Goal: Task Accomplishment & Management: Use online tool/utility

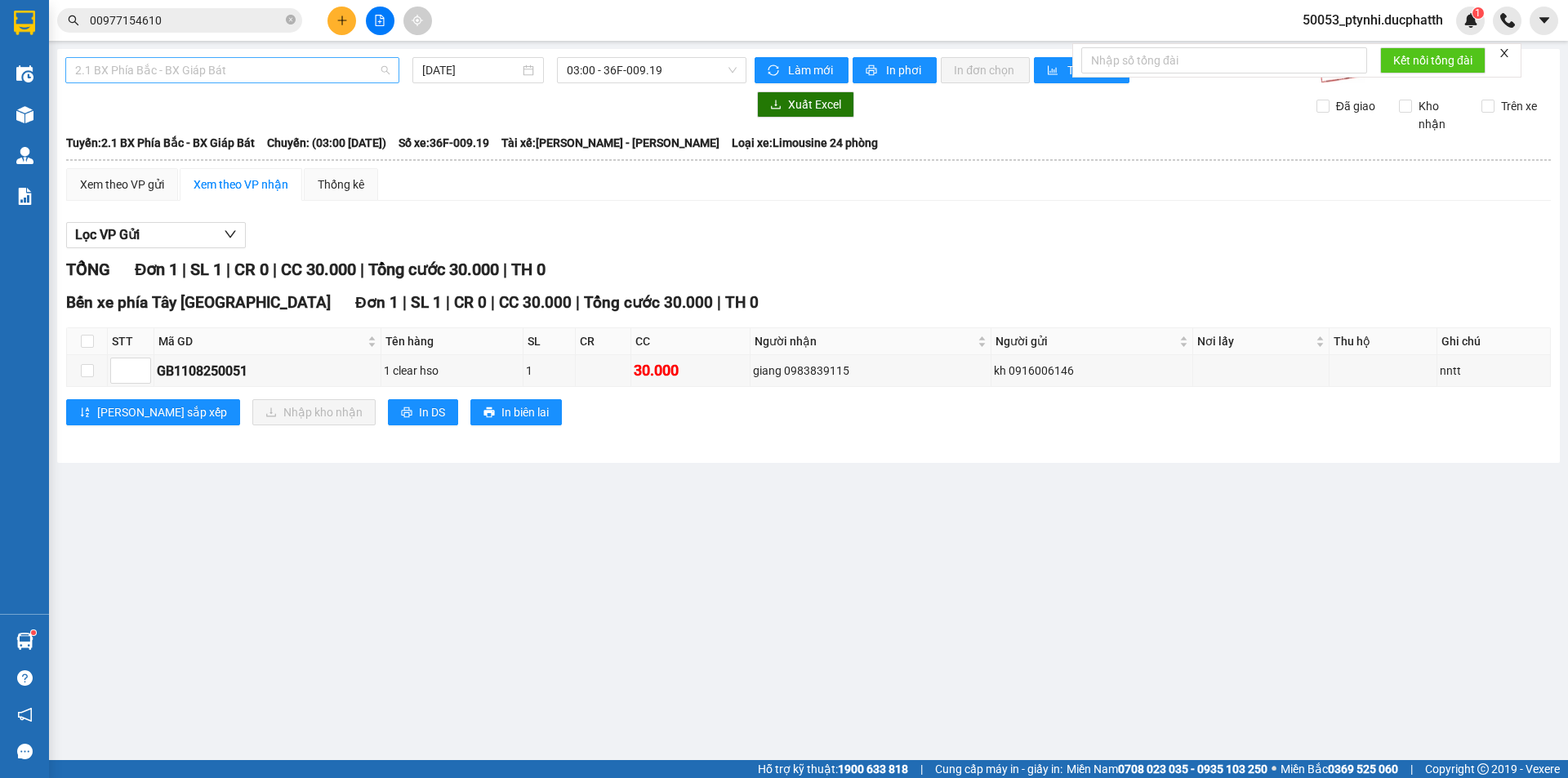
click at [317, 77] on span "2.1 BX Phía Bắc - BX Giáp Bát" at bounding box center [232, 70] width 315 height 25
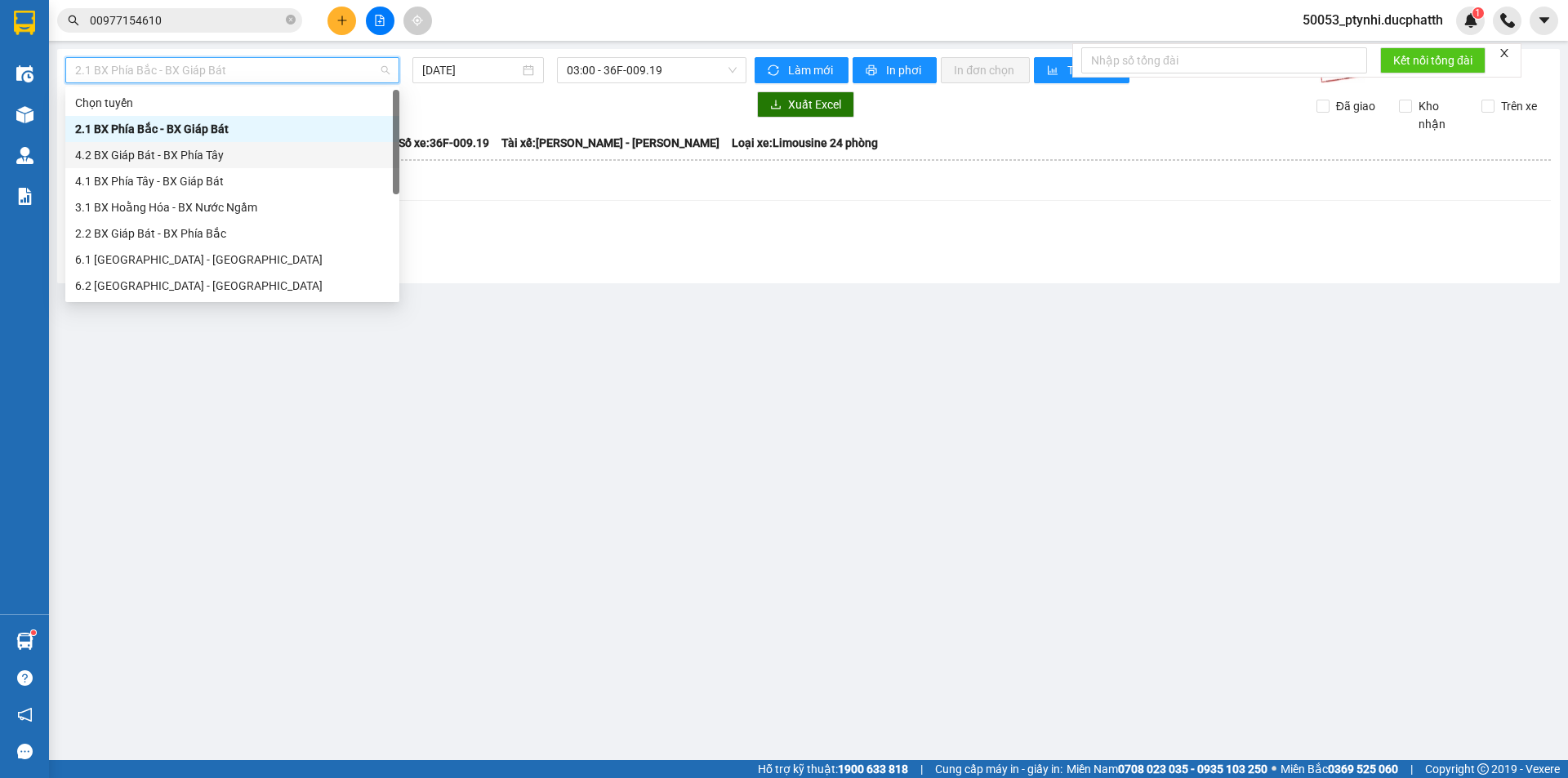
click at [189, 158] on div "4.2 BX Giáp Bát - BX Phía Tây" at bounding box center [232, 155] width 315 height 18
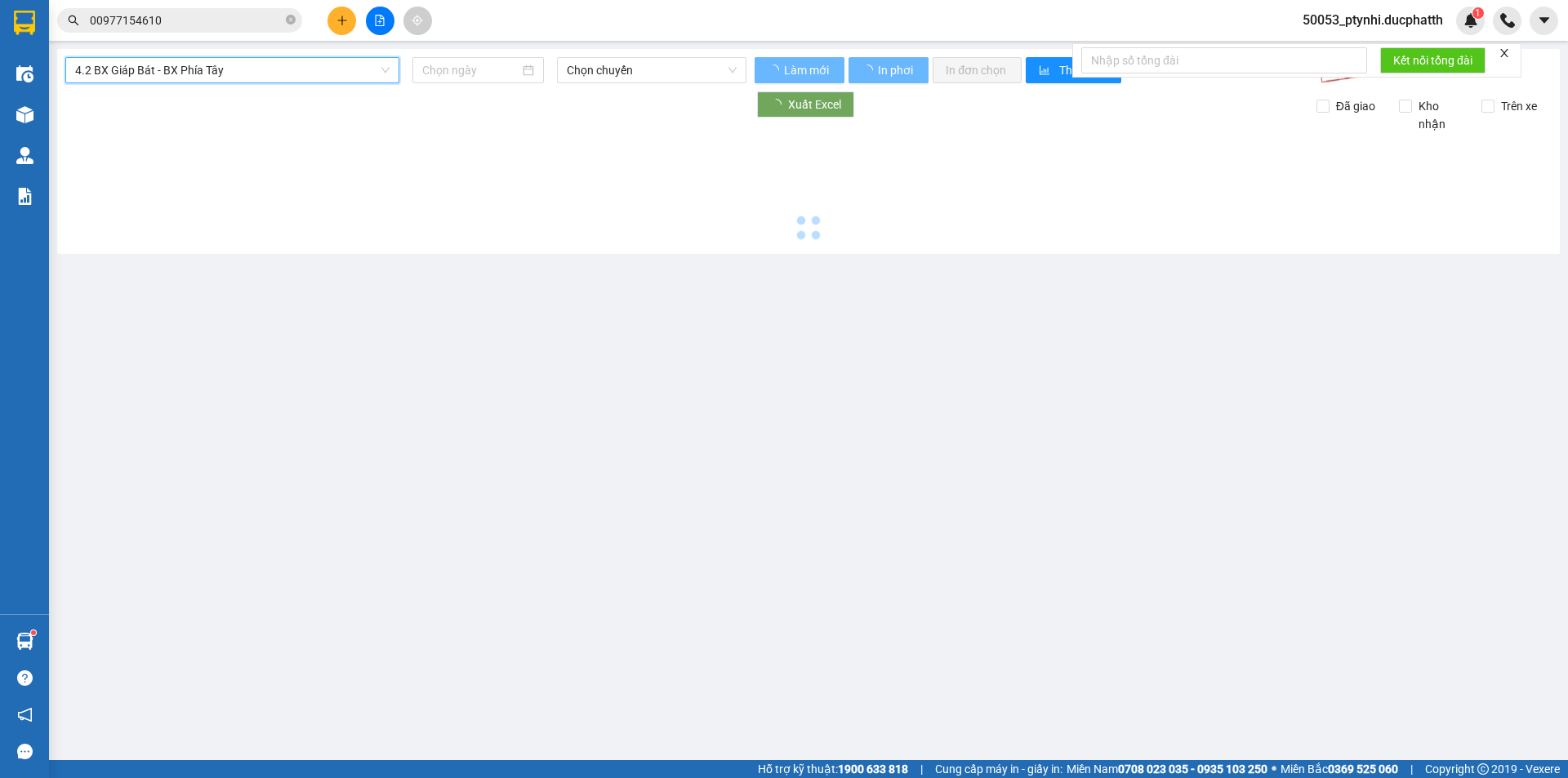
type input "[DATE]"
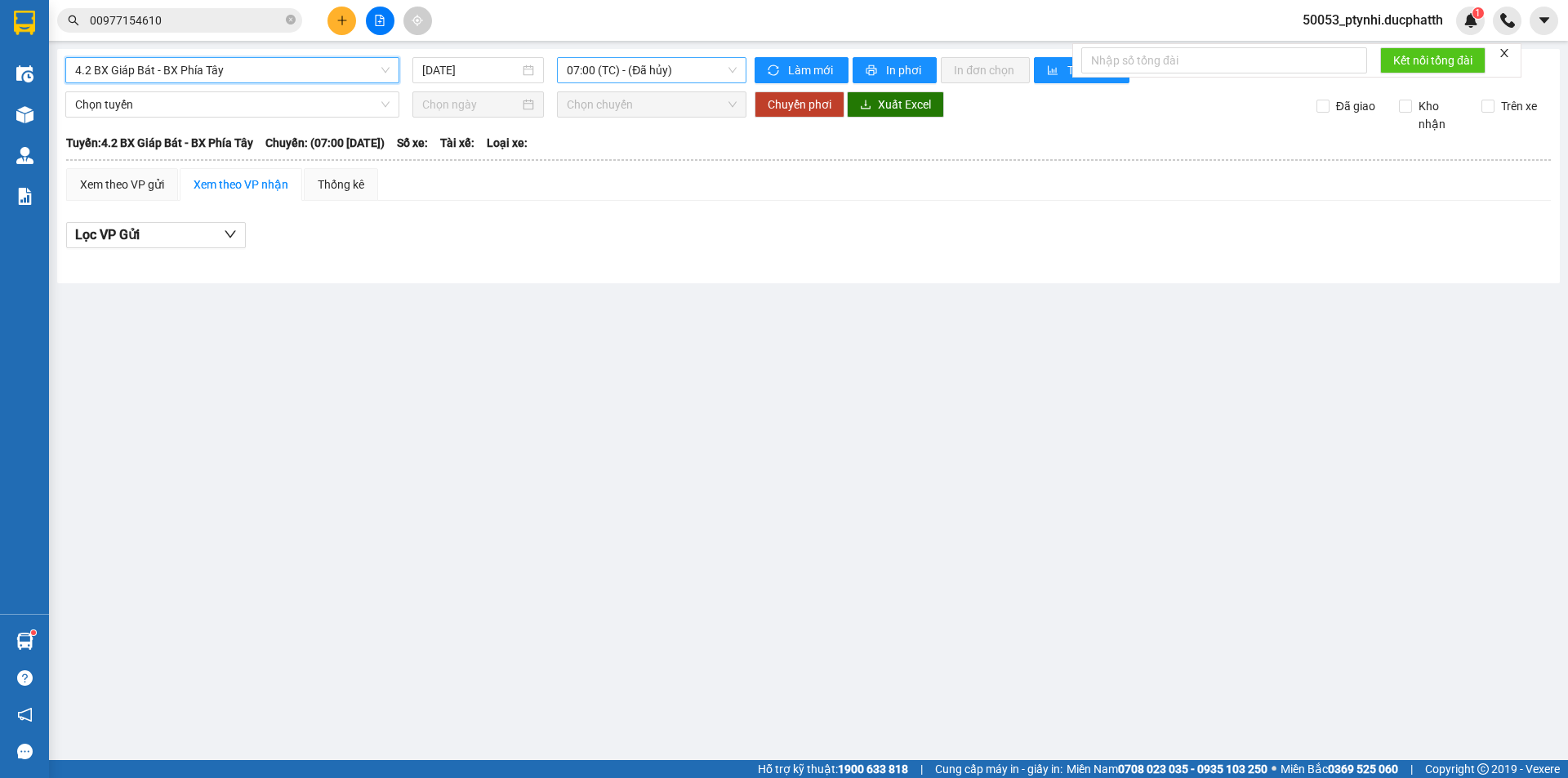
click at [647, 71] on span "07:00 (TC) - (Đã hủy)" at bounding box center [651, 70] width 170 height 25
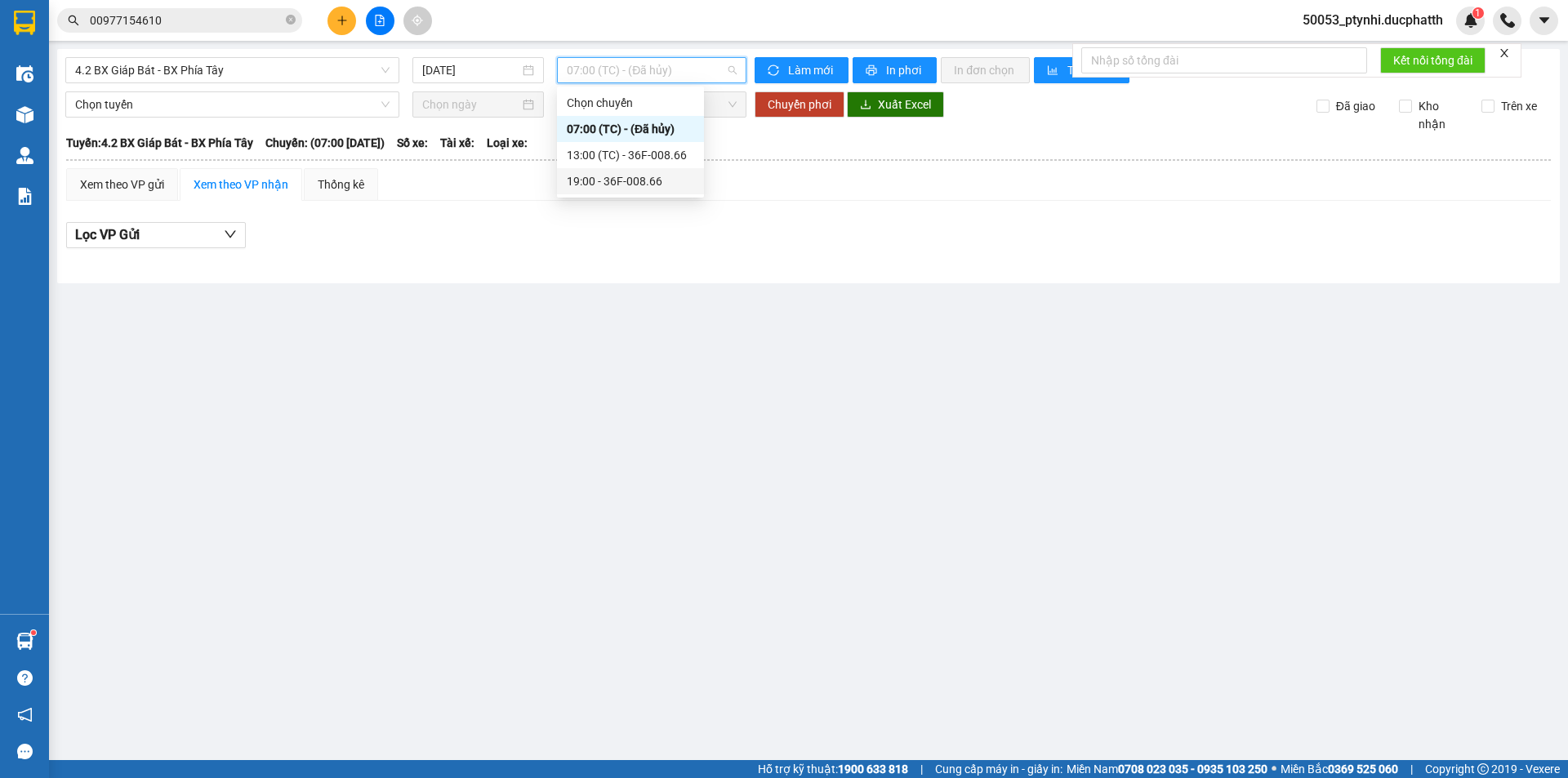
click at [606, 180] on div "19:00 - 36F-008.66" at bounding box center [630, 181] width 127 height 18
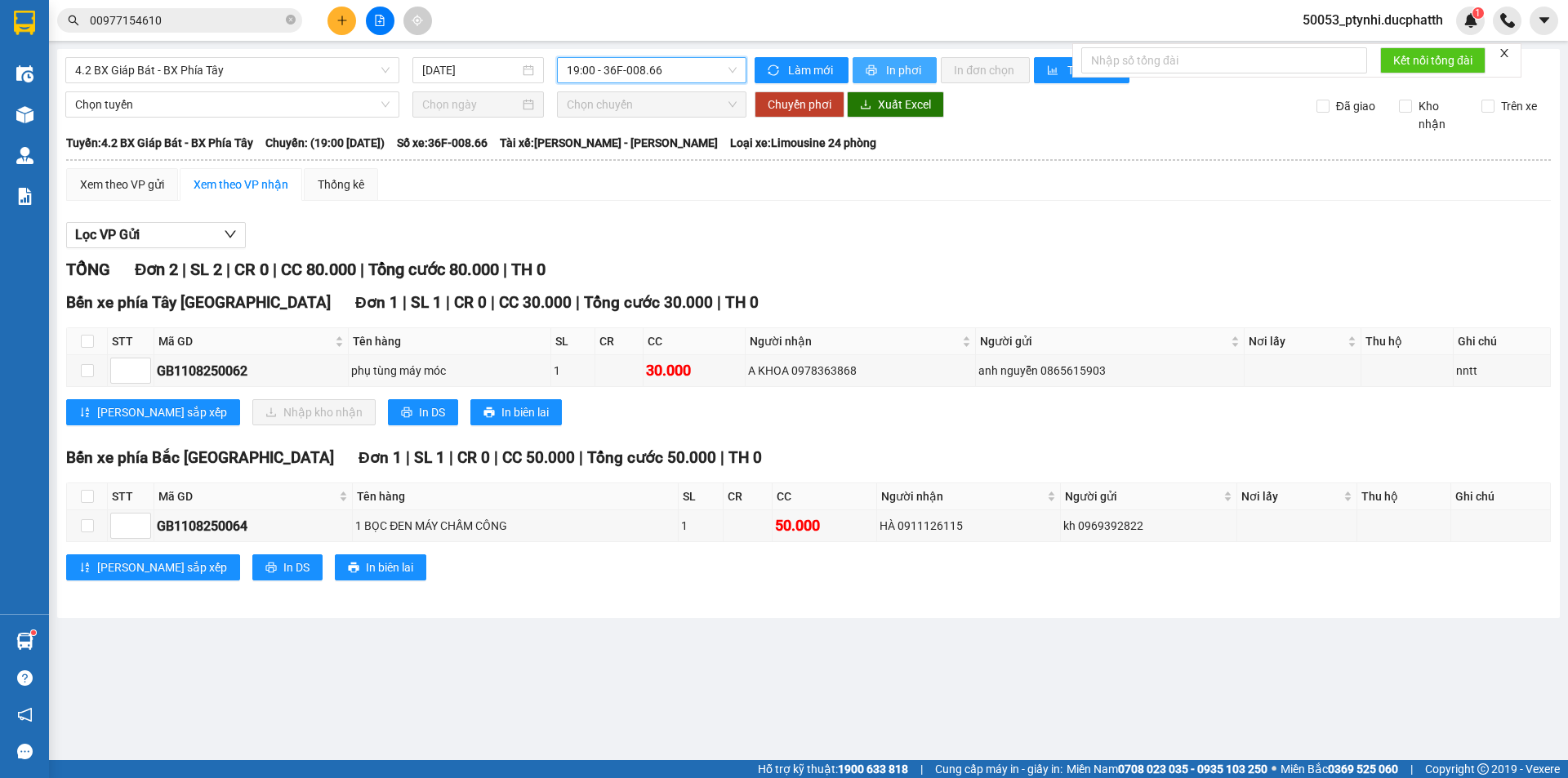
click at [896, 68] on span "In phơi" at bounding box center [905, 71] width 38 height 18
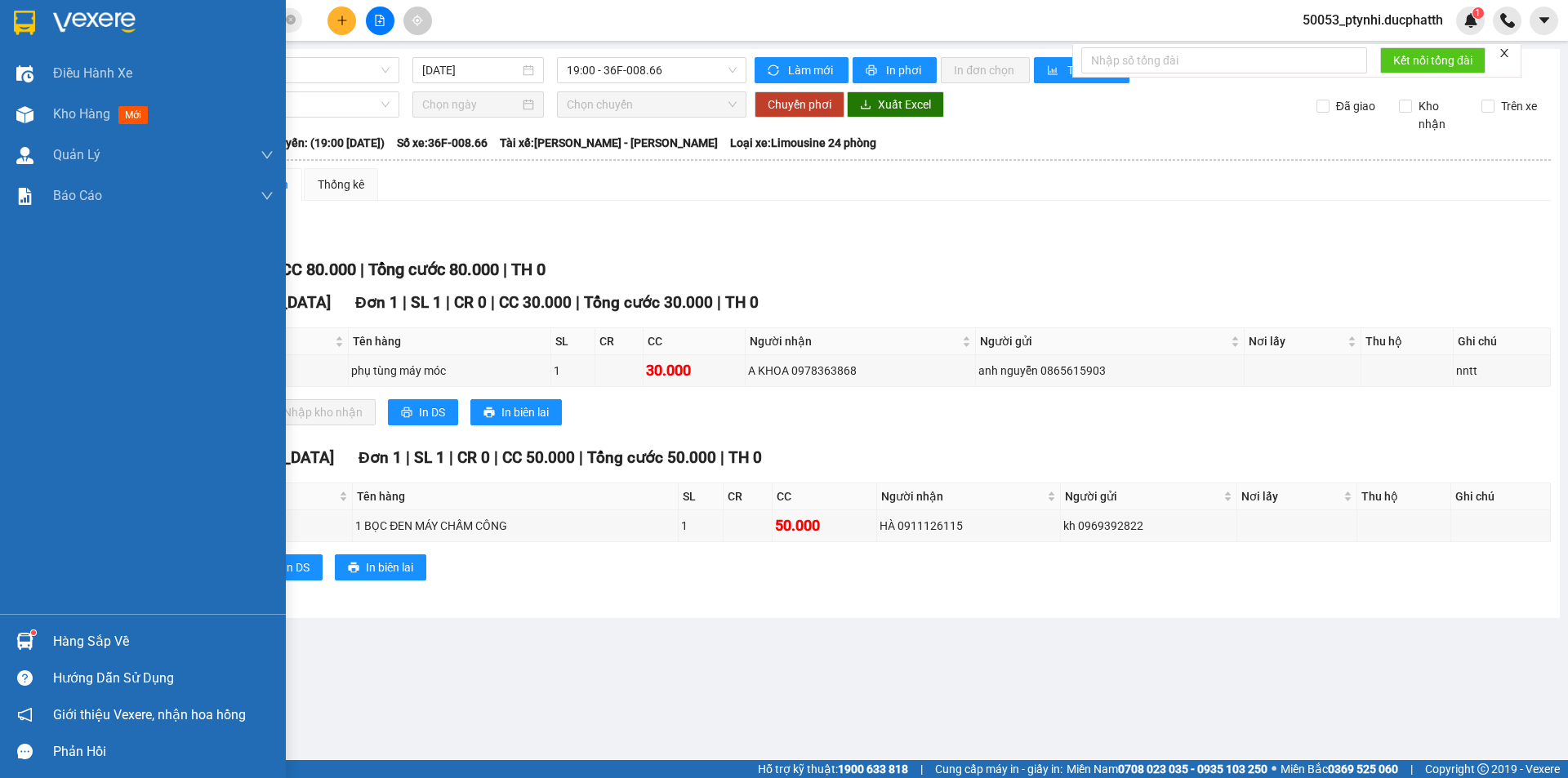
click at [68, 630] on div "Hàng sắp về" at bounding box center [163, 641] width 221 height 25
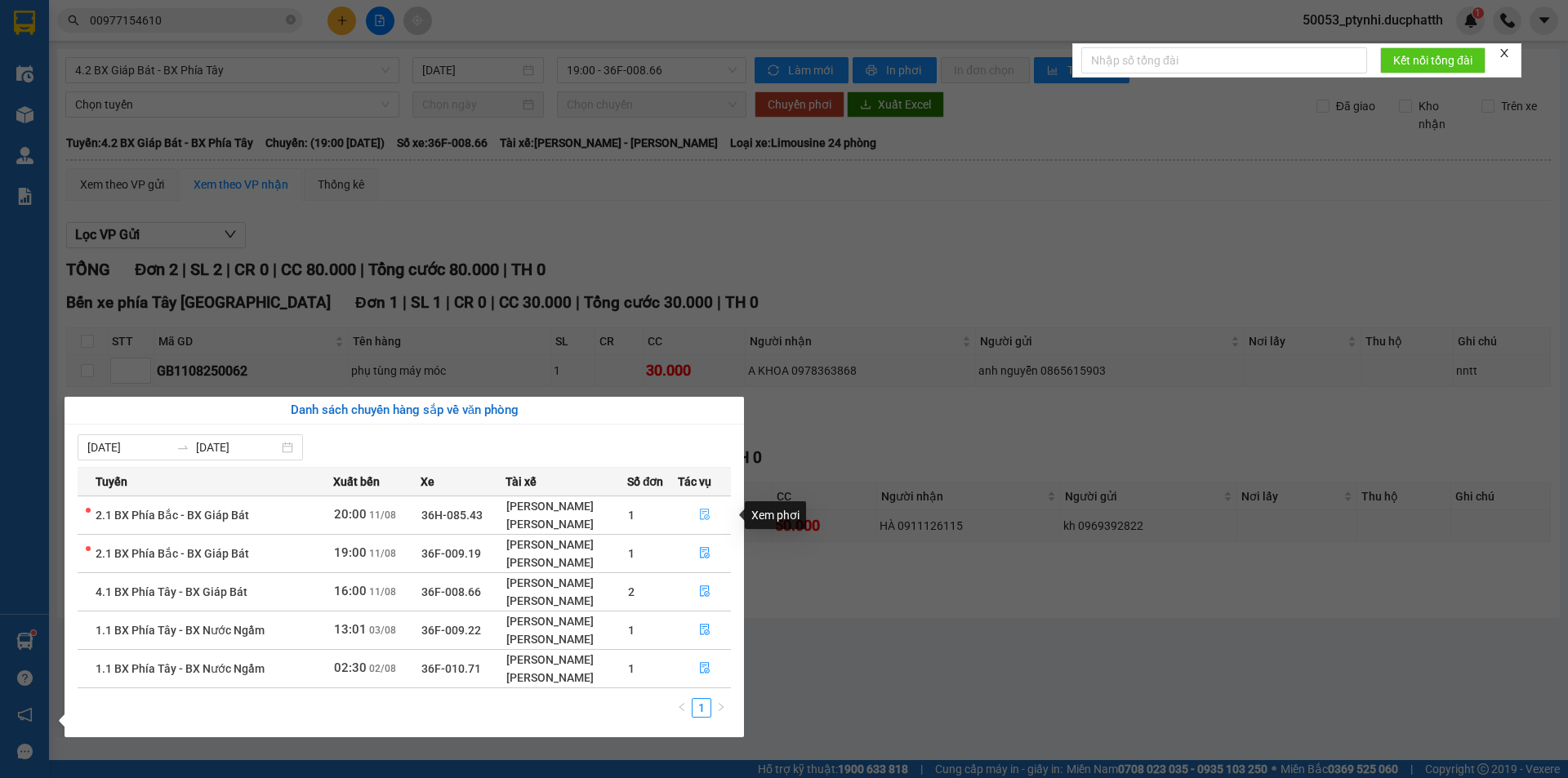
click at [700, 515] on icon "file-done" at bounding box center [704, 515] width 10 height 11
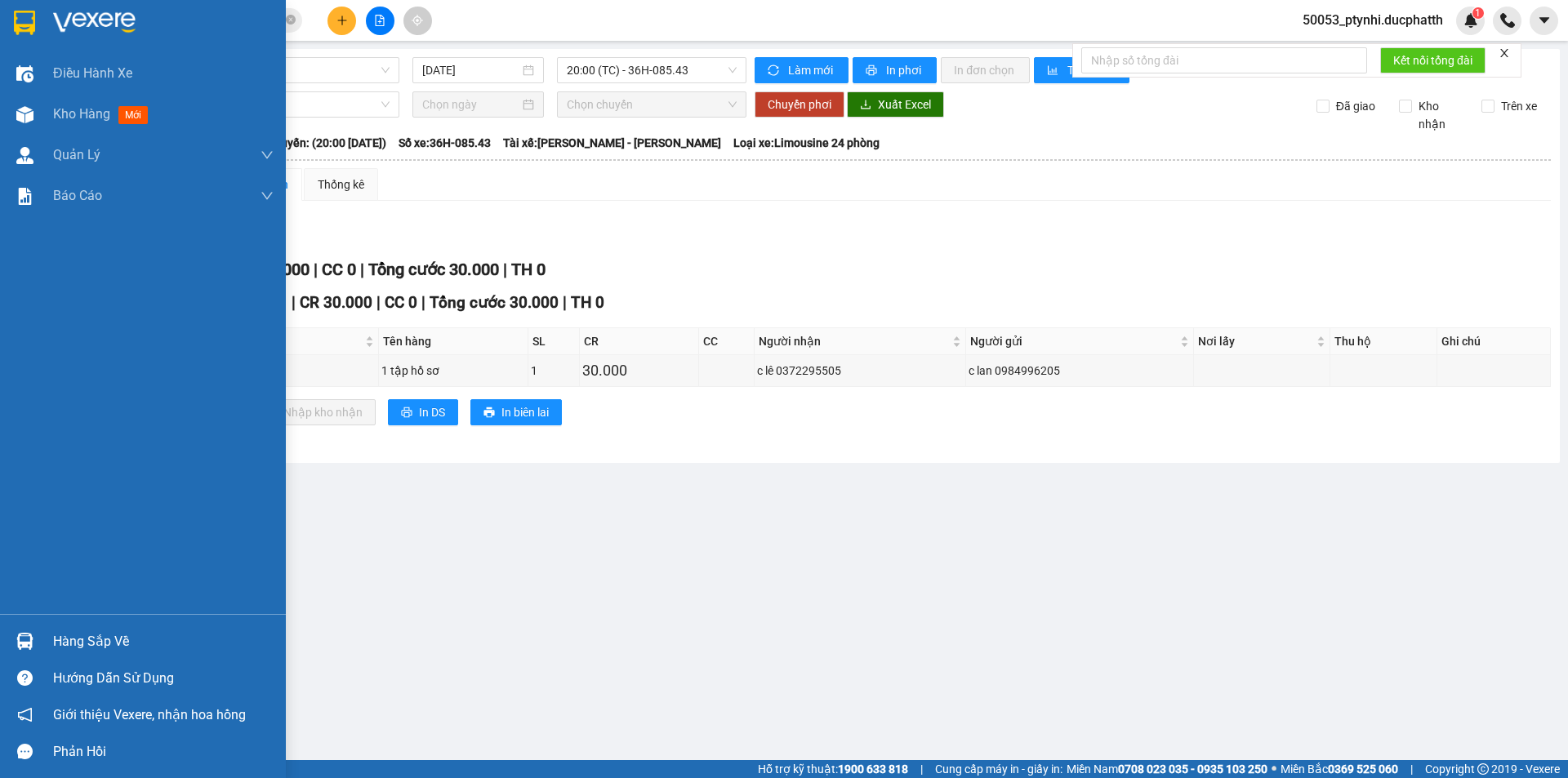
click at [45, 629] on div "Hàng sắp về" at bounding box center [143, 641] width 286 height 37
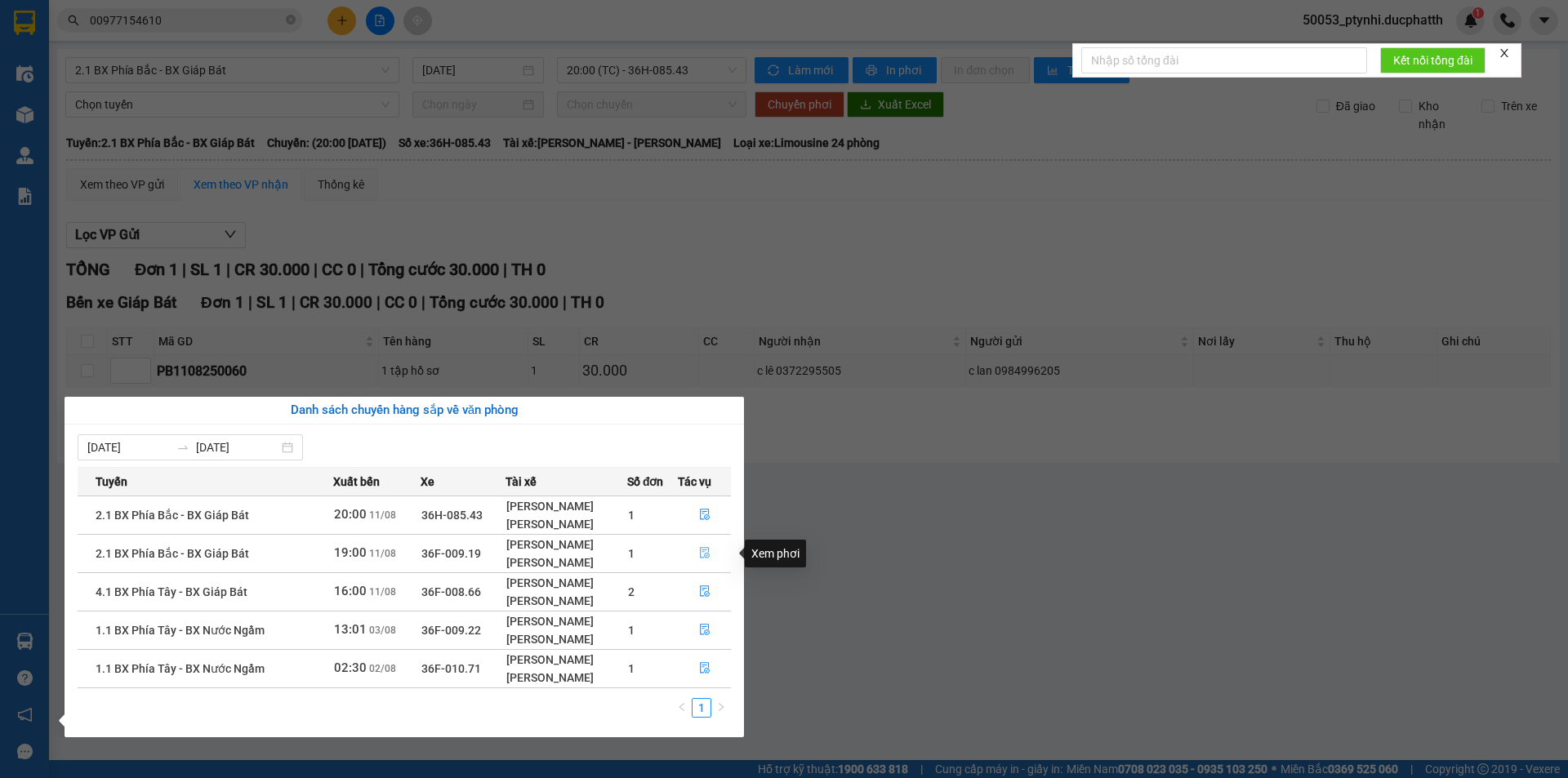
click at [695, 564] on button "button" at bounding box center [704, 553] width 51 height 27
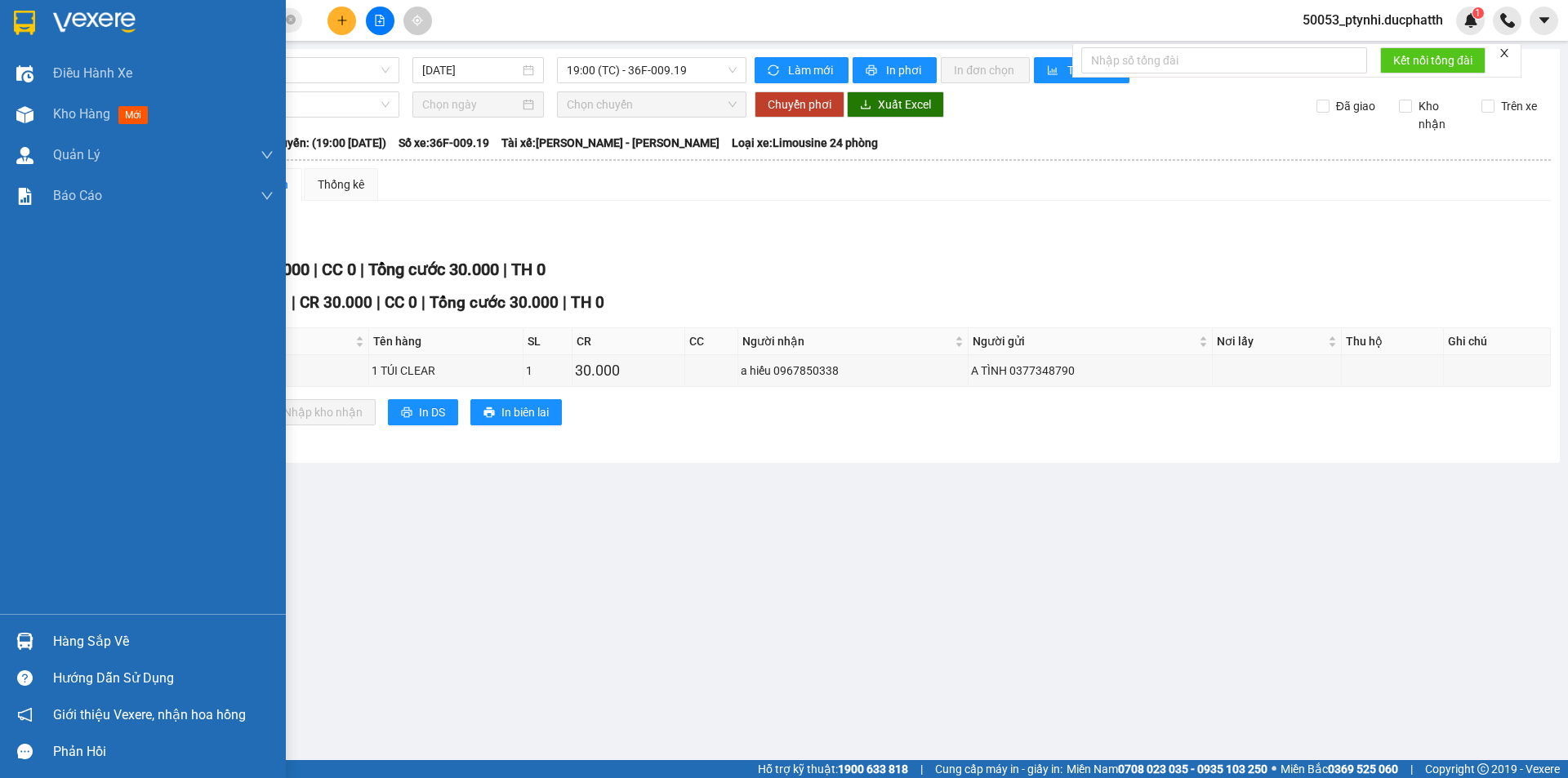
click at [38, 632] on div at bounding box center [25, 641] width 28 height 28
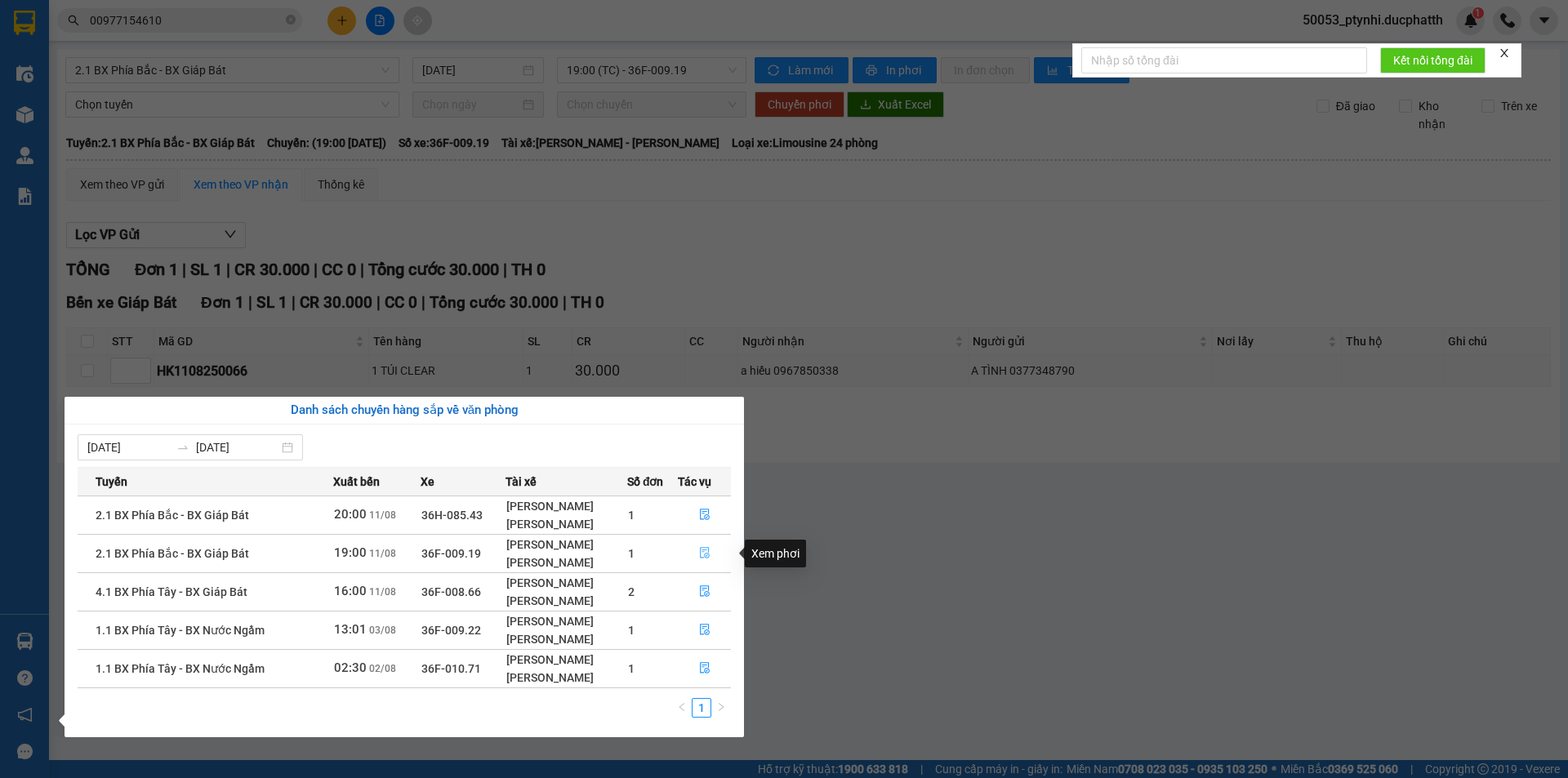
click at [712, 549] on button "button" at bounding box center [704, 553] width 51 height 27
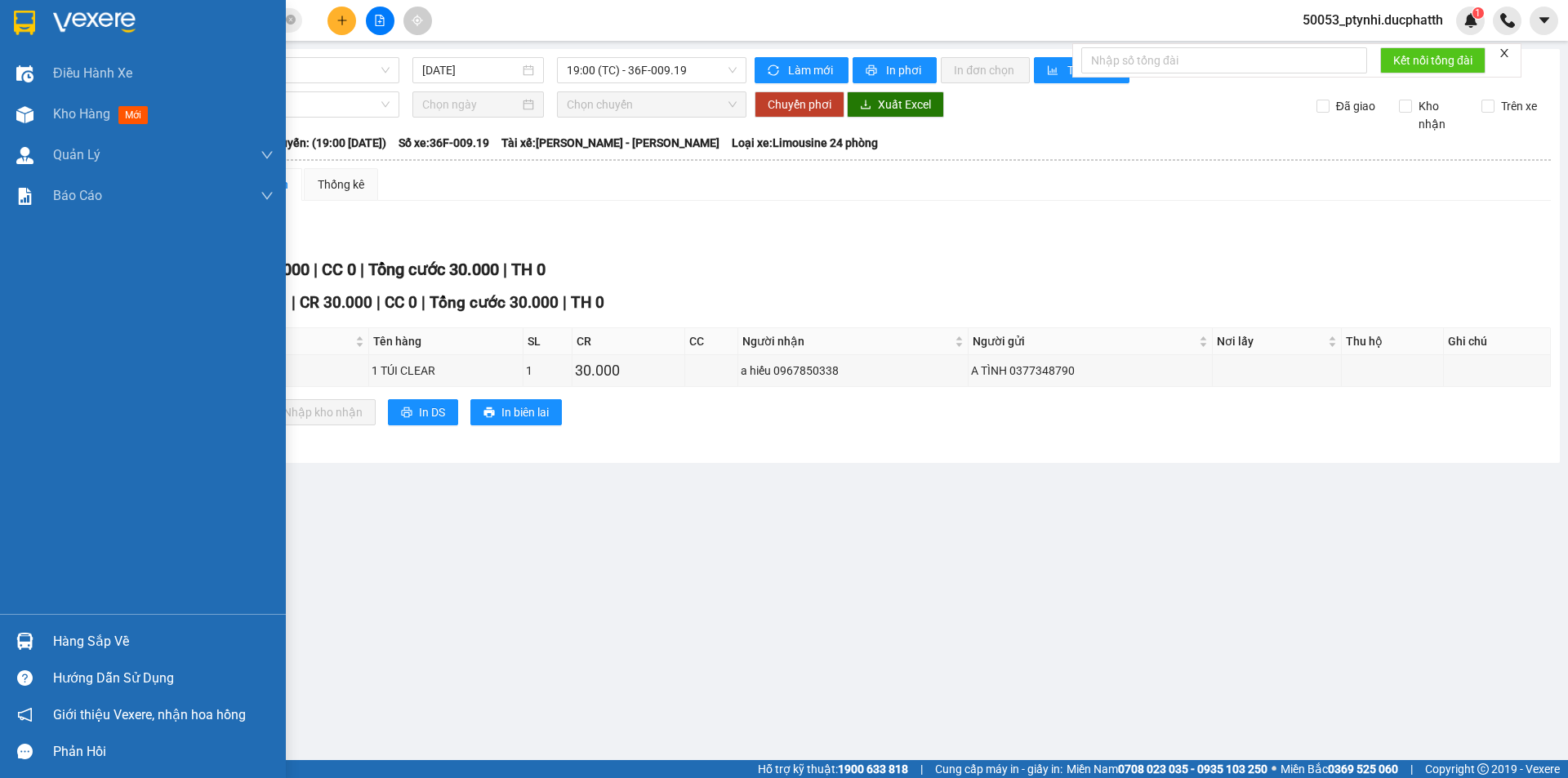
click at [49, 641] on div "Hàng sắp về" at bounding box center [143, 641] width 286 height 37
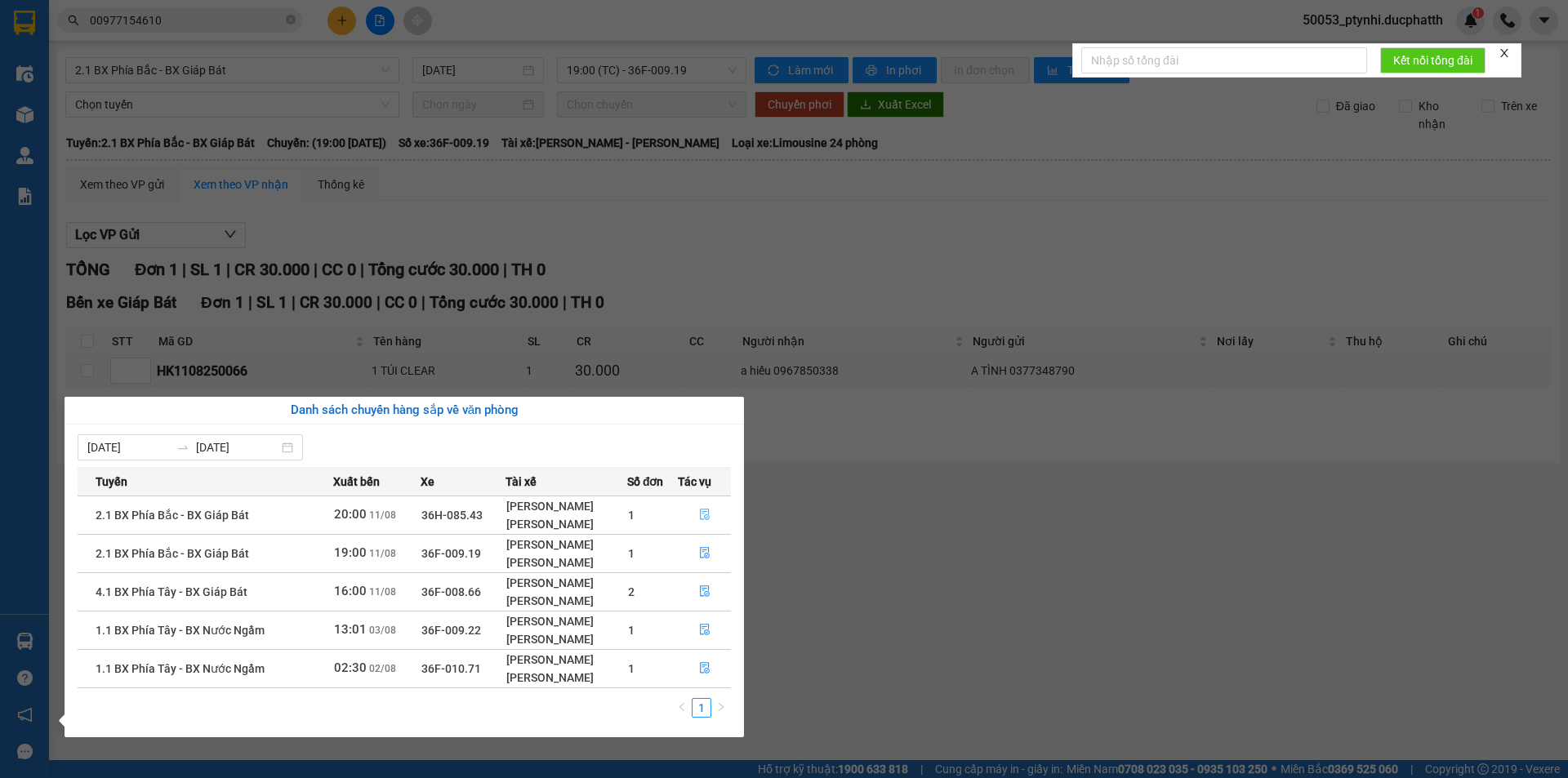
click at [703, 514] on icon "file-done" at bounding box center [705, 514] width 11 height 11
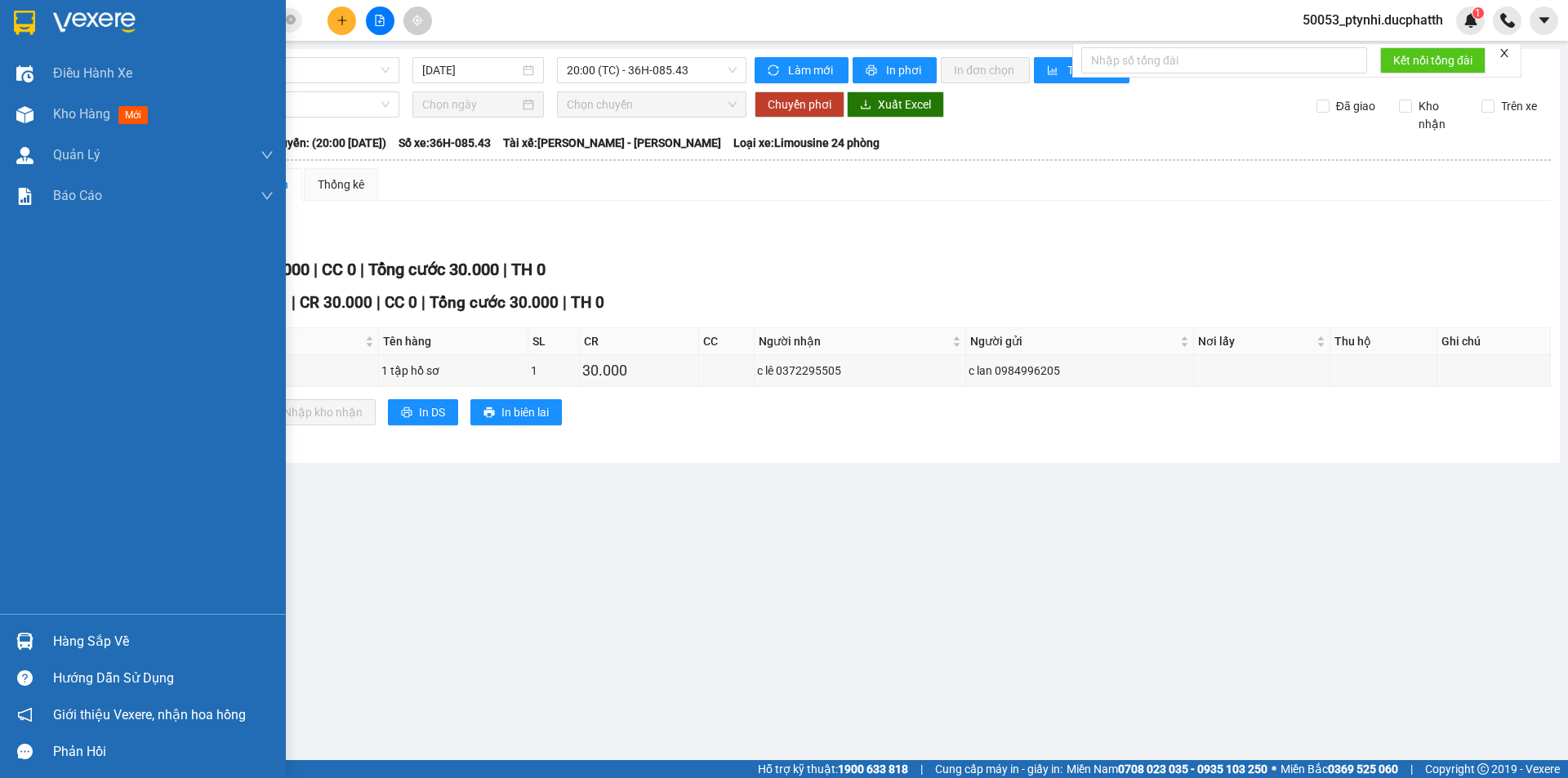
click at [34, 641] on div at bounding box center [25, 641] width 28 height 28
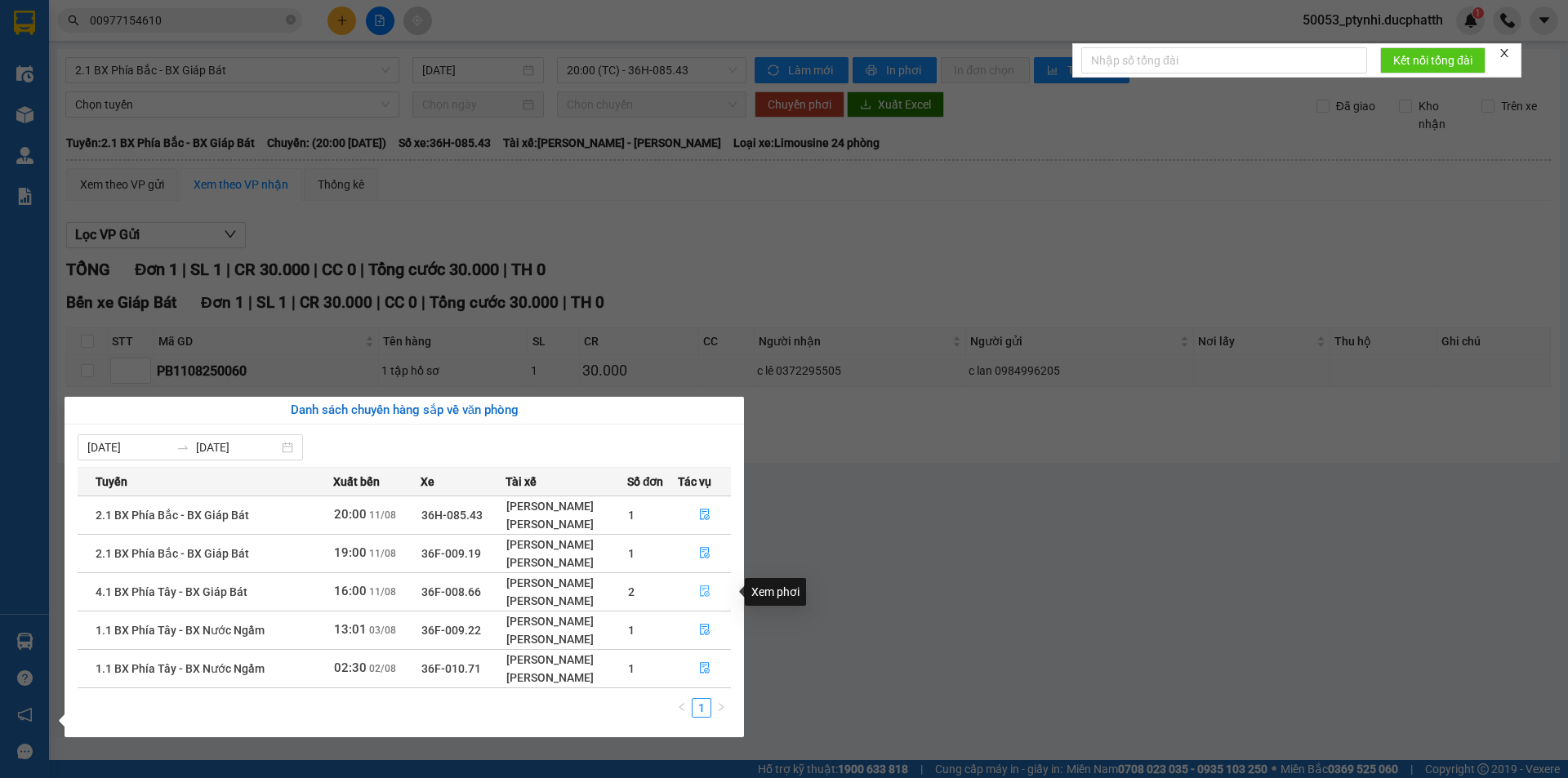
click at [701, 595] on icon "file-done" at bounding box center [705, 591] width 11 height 11
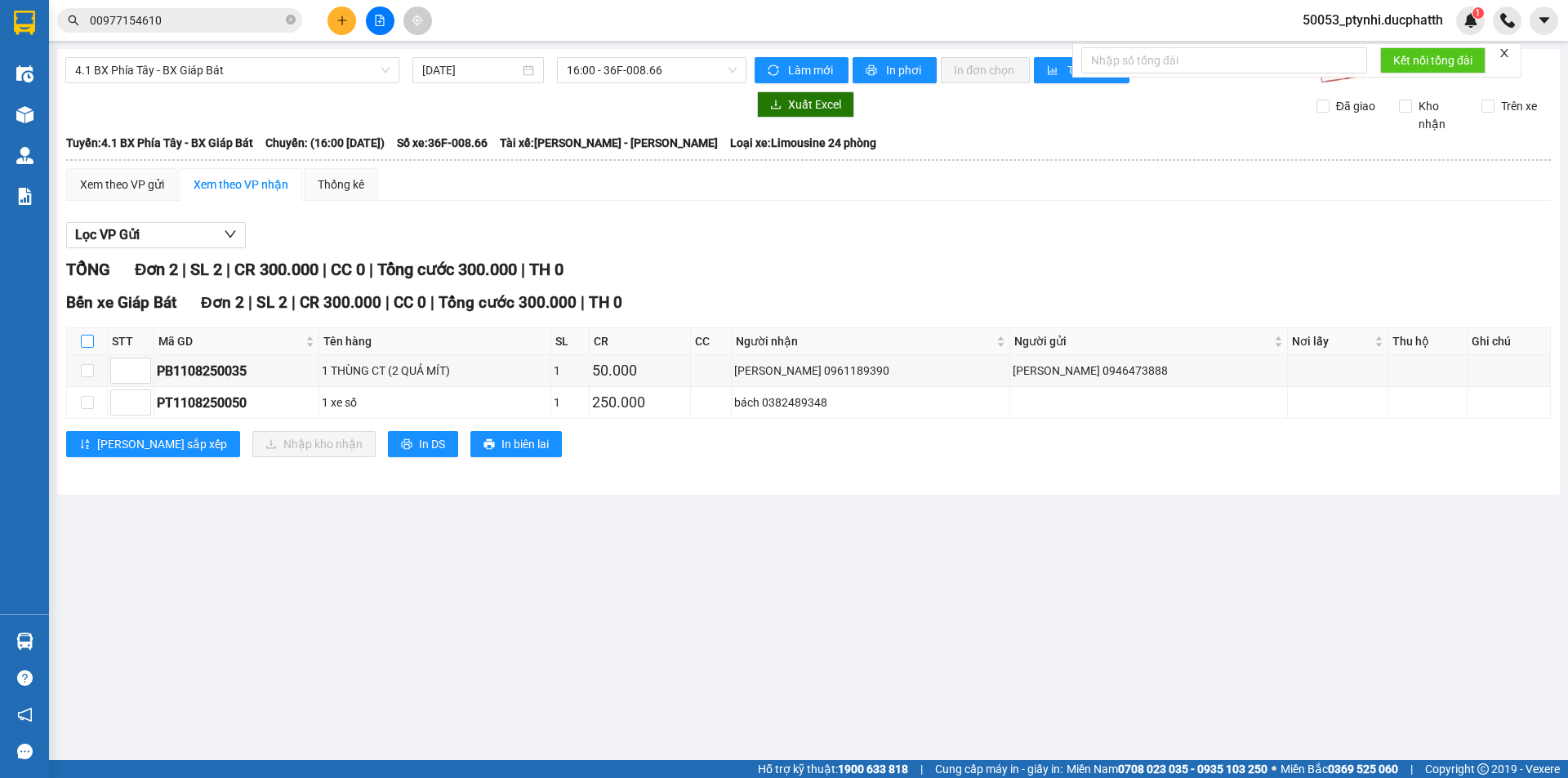
click at [90, 340] on input "checkbox" at bounding box center [87, 341] width 13 height 13
checkbox input "true"
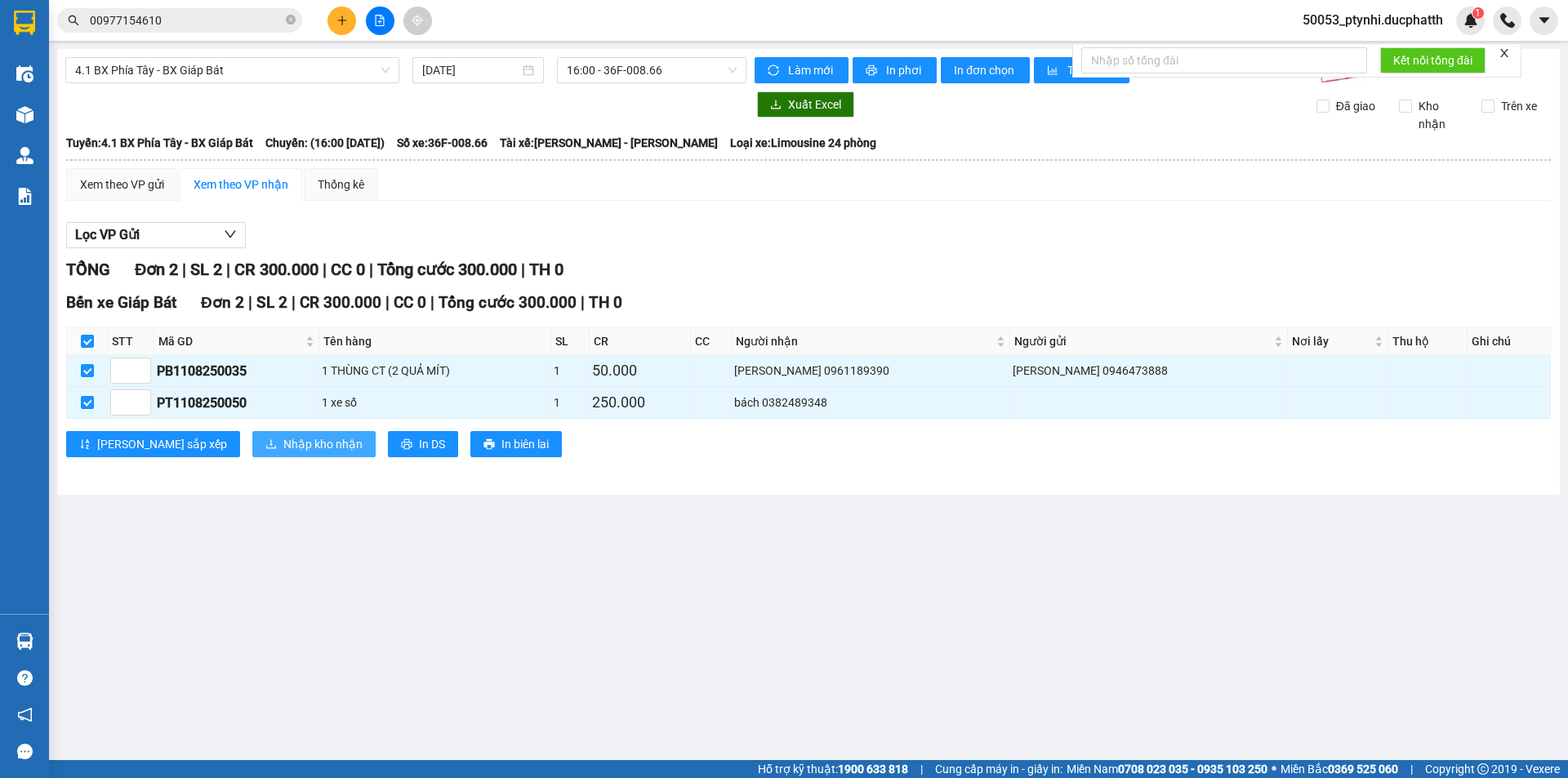
click at [283, 441] on span "Nhập kho nhận" at bounding box center [323, 444] width 79 height 18
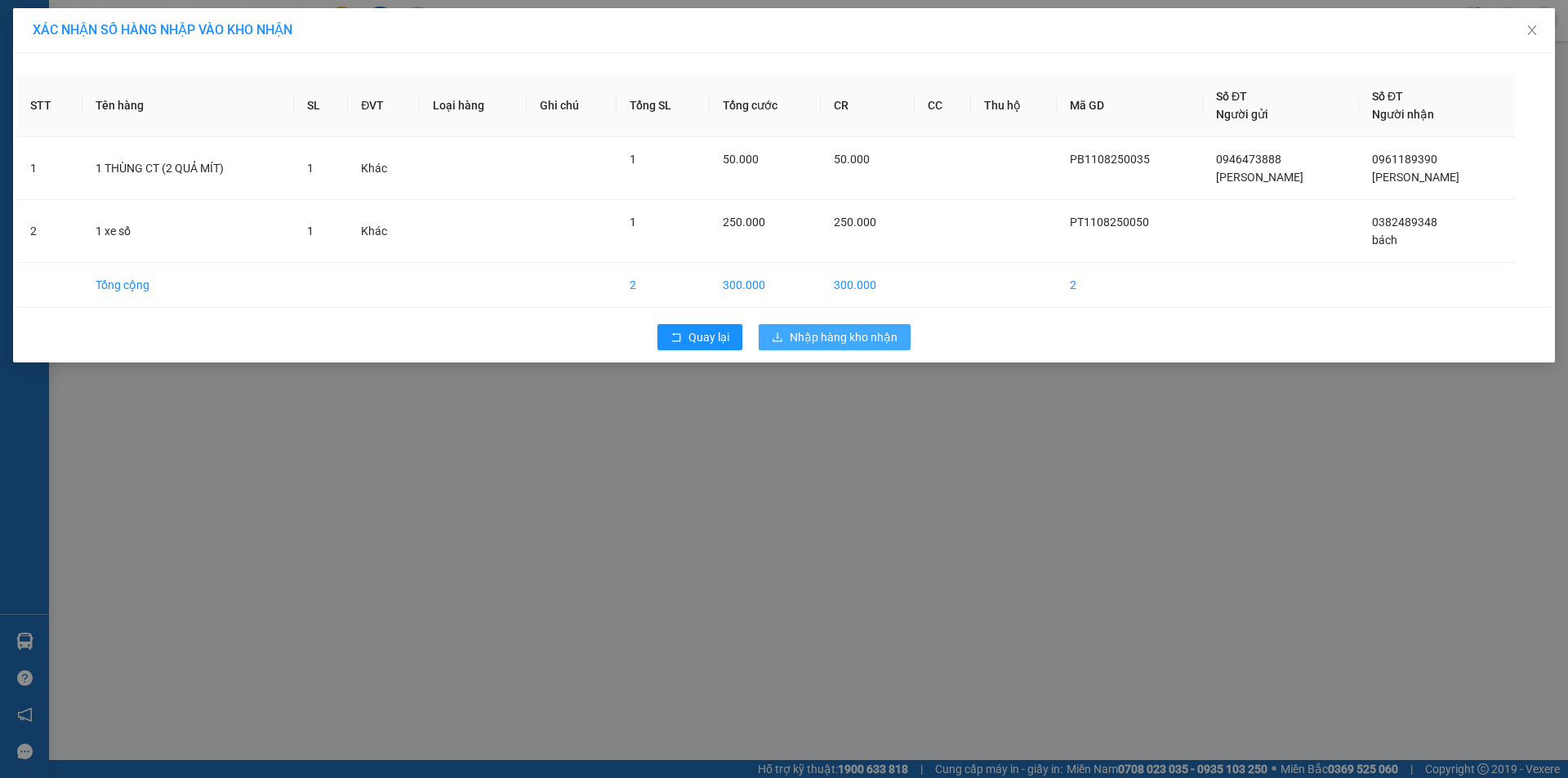
click at [837, 339] on span "Nhập hàng kho nhận" at bounding box center [844, 337] width 108 height 18
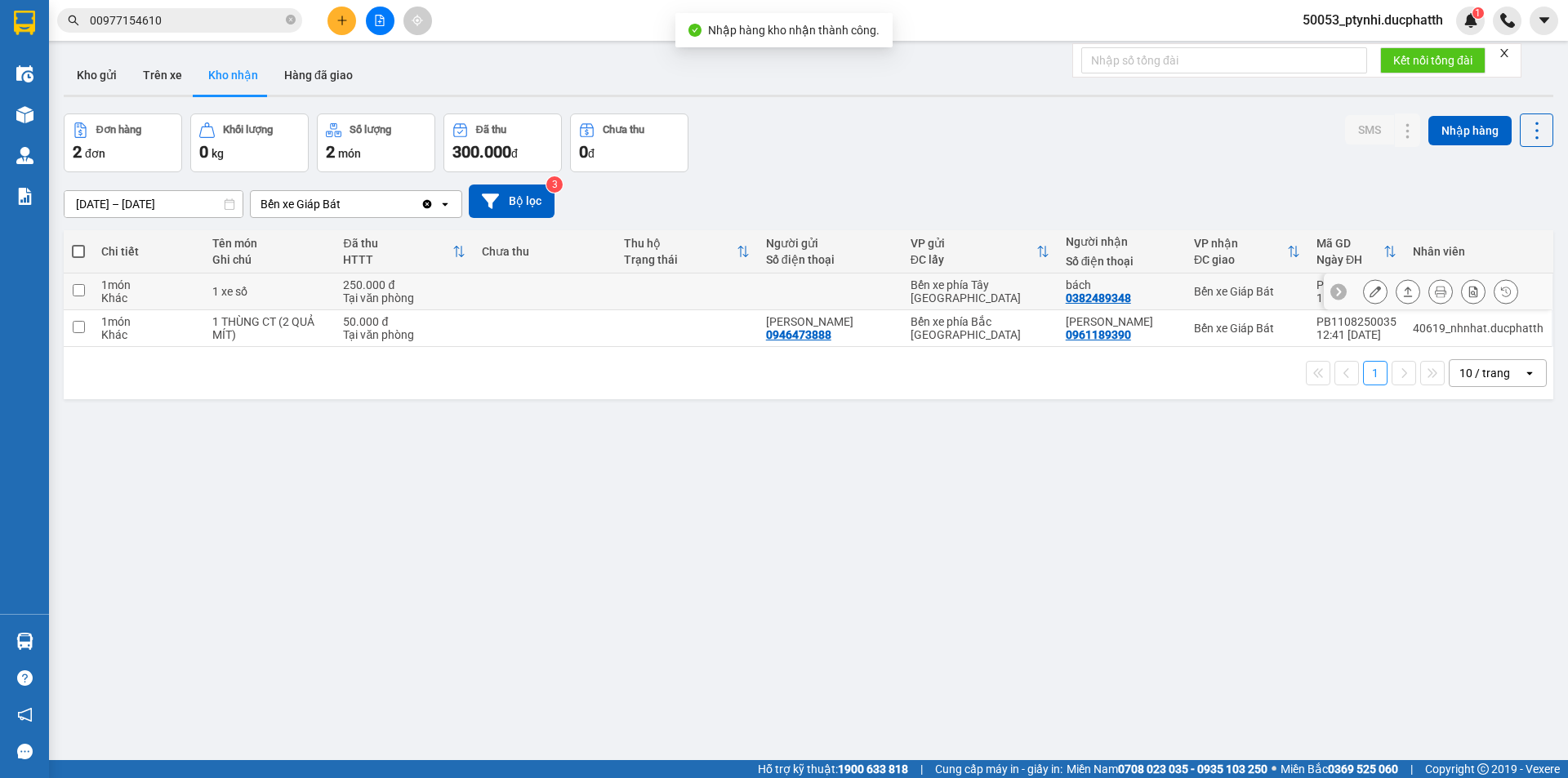
drag, startPoint x: 311, startPoint y: 291, endPoint x: 372, endPoint y: 280, distance: 62.0
click at [311, 291] on div "1 xe số" at bounding box center [270, 291] width 115 height 13
checkbox input "true"
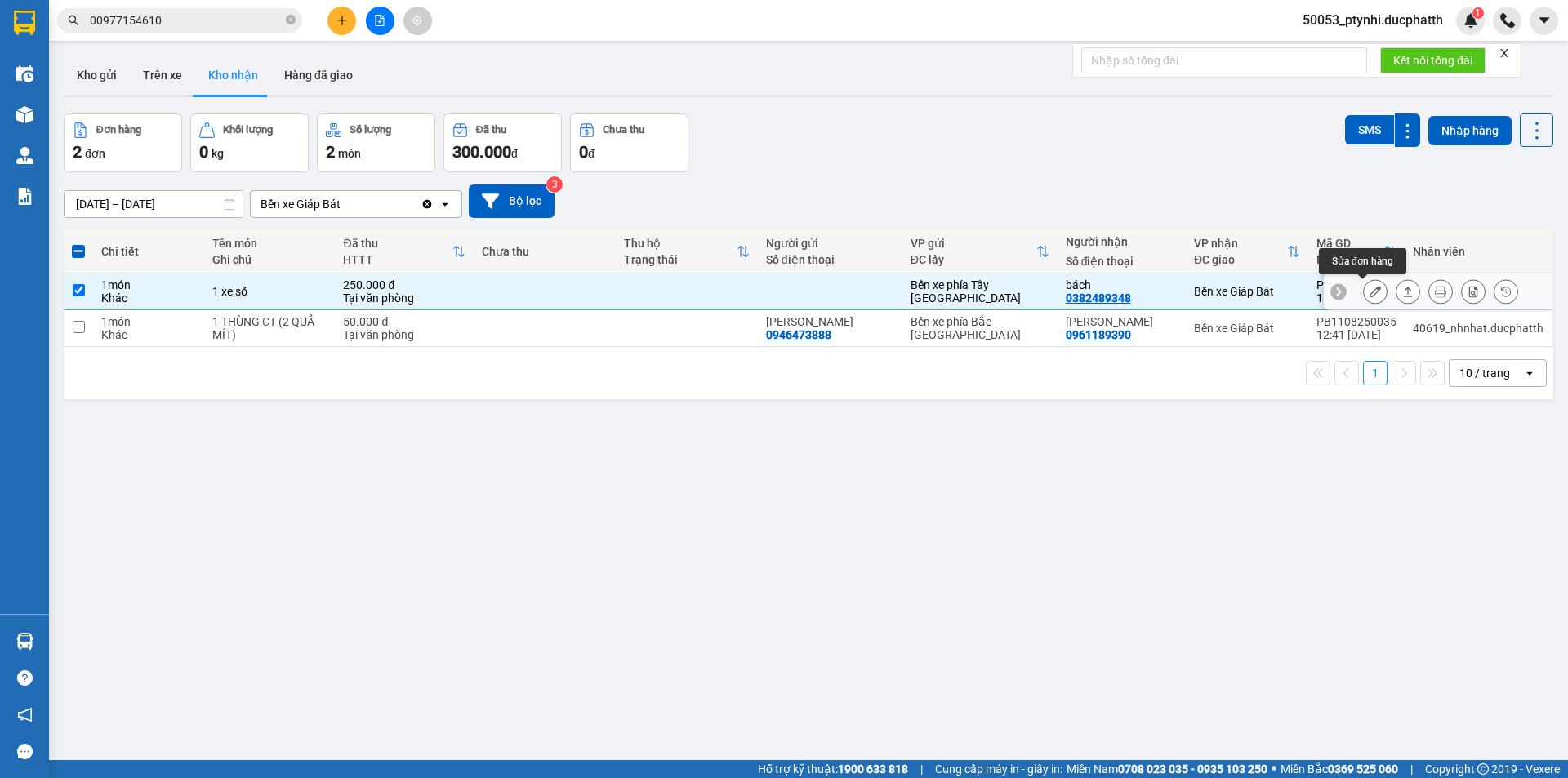
click at [1370, 292] on icon at bounding box center [1375, 291] width 11 height 11
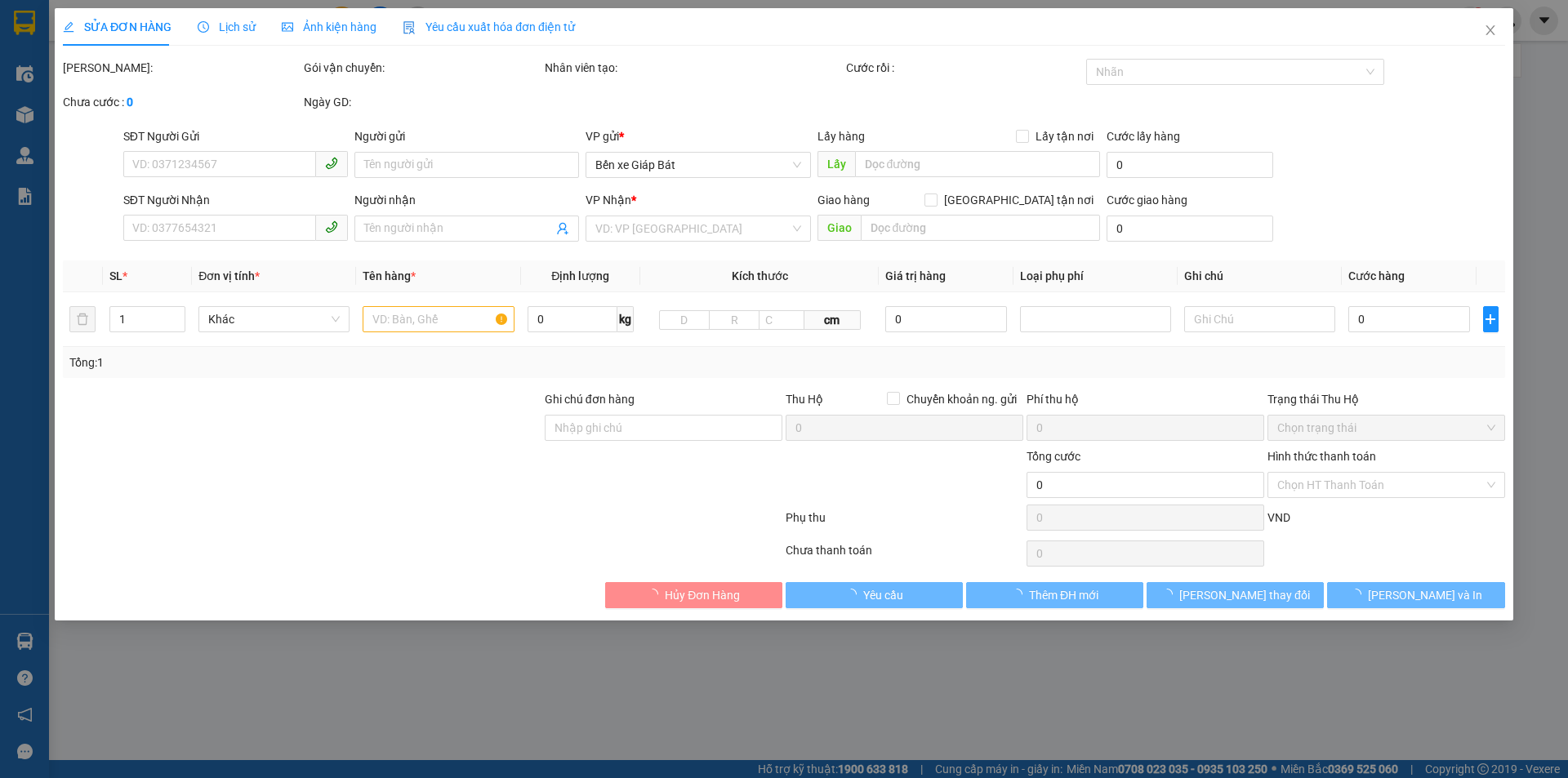
type input "0382489348"
type input "bách"
type input "GỬI TT"
type input "250.000"
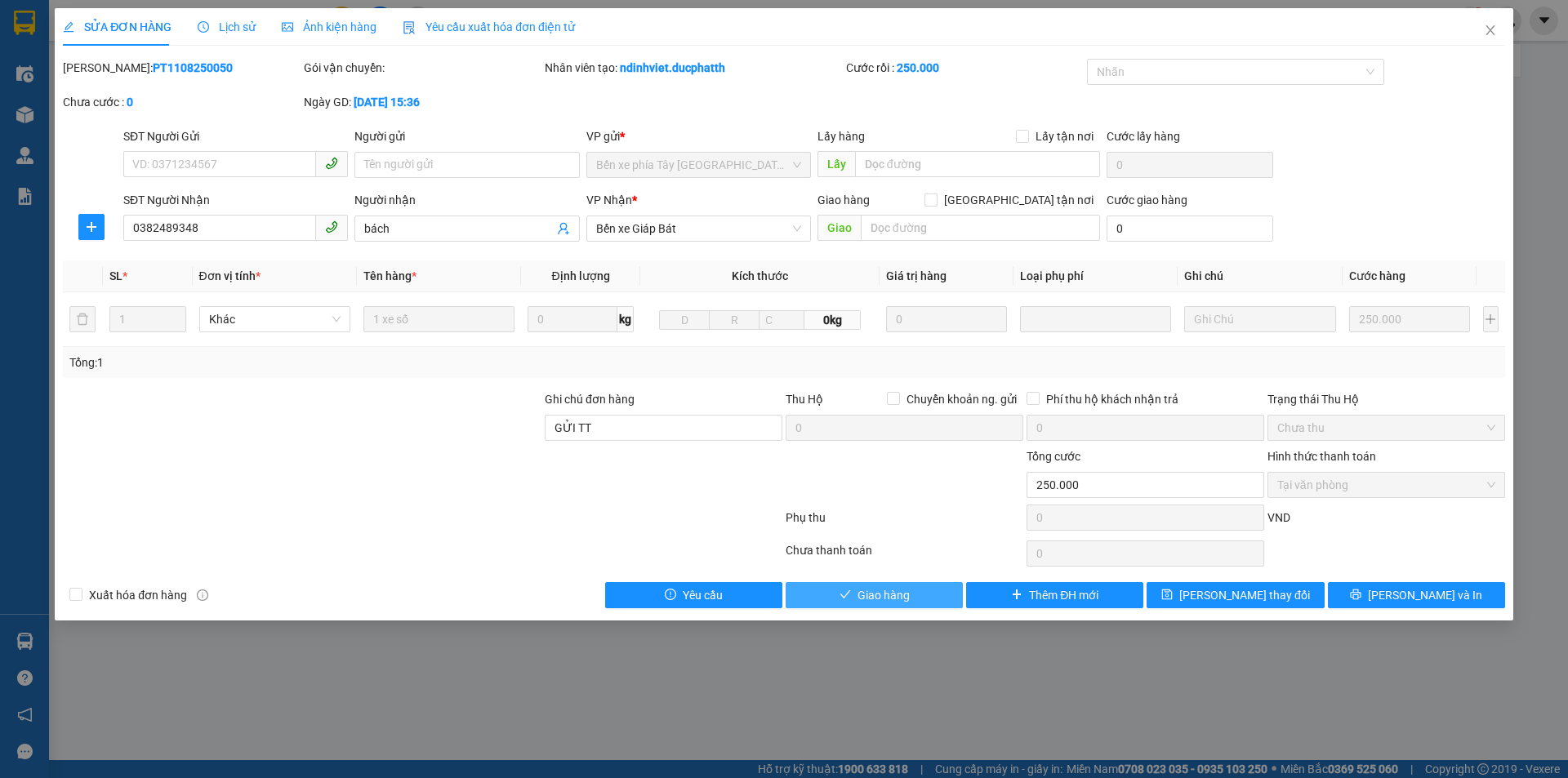
click at [865, 598] on span "Giao hàng" at bounding box center [883, 596] width 52 height 18
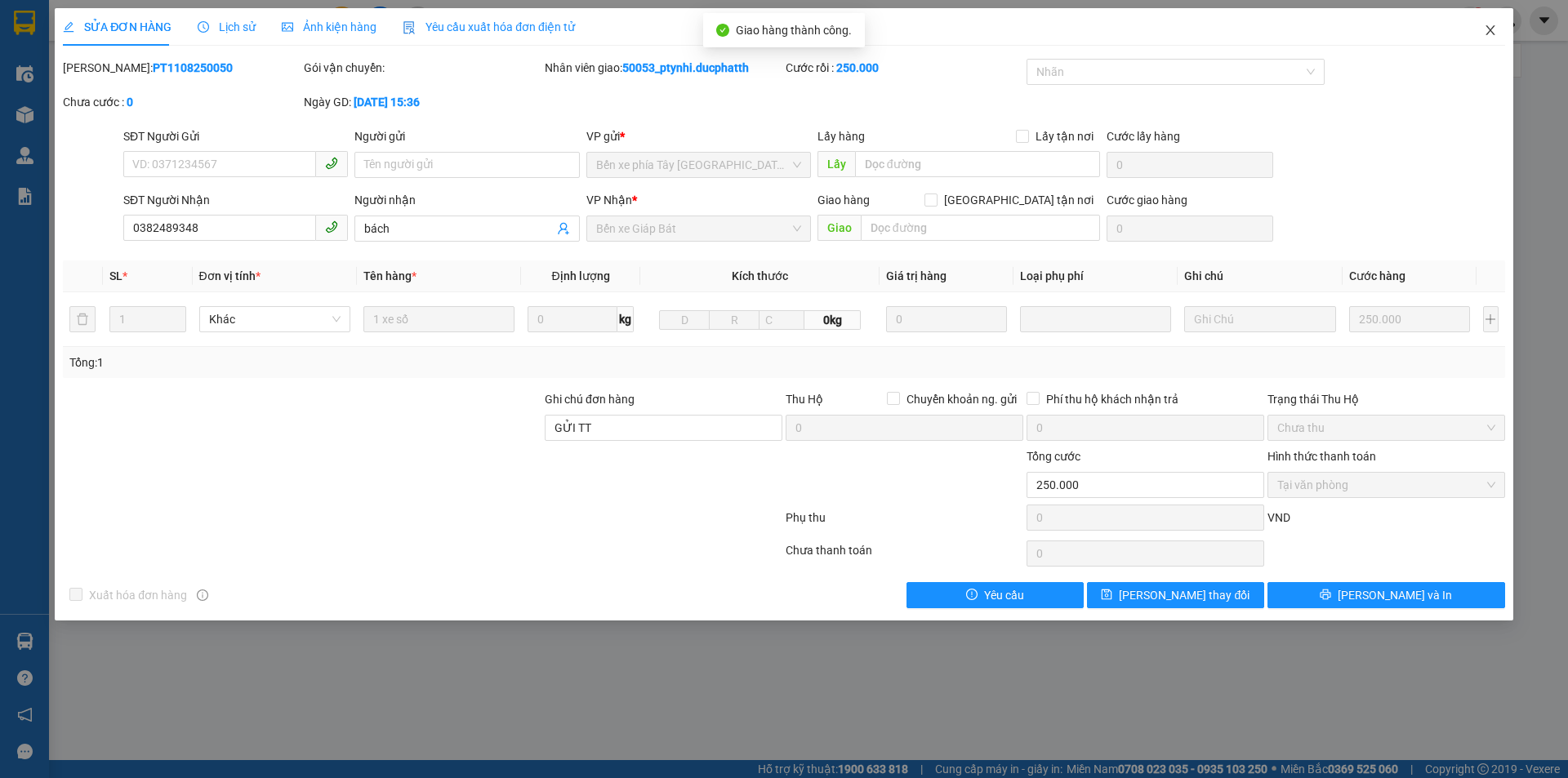
click at [1482, 37] on span "Close" at bounding box center [1491, 31] width 46 height 46
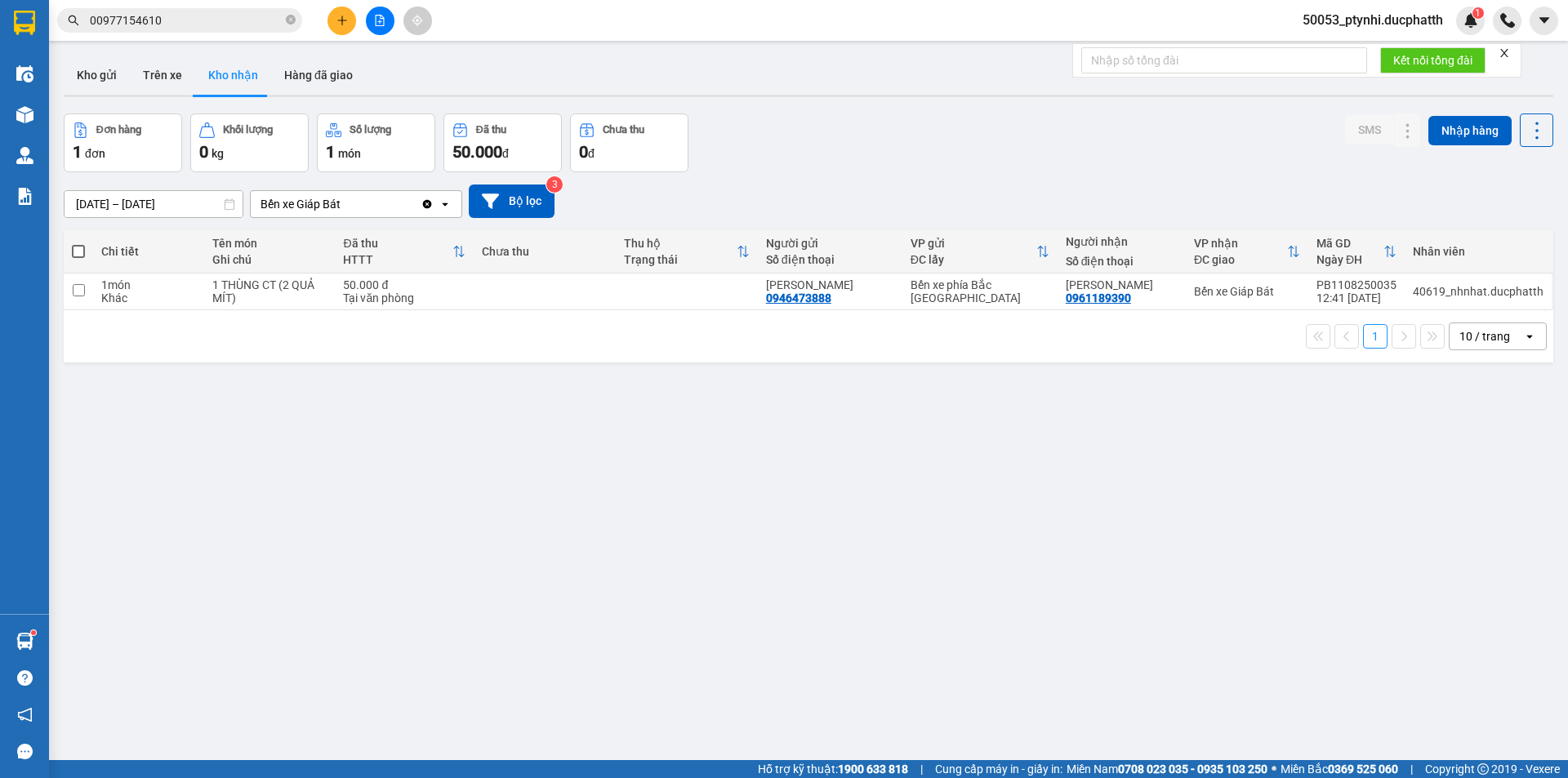
drag, startPoint x: 509, startPoint y: 390, endPoint x: 668, endPoint y: 533, distance: 213.8
click at [679, 542] on div "ver 1.8.137 Kho gửi Trên xe Kho nhận Hàng đã giao Đơn hàng 1 đơn Khối lượng 0 k…" at bounding box center [808, 437] width 1503 height 778
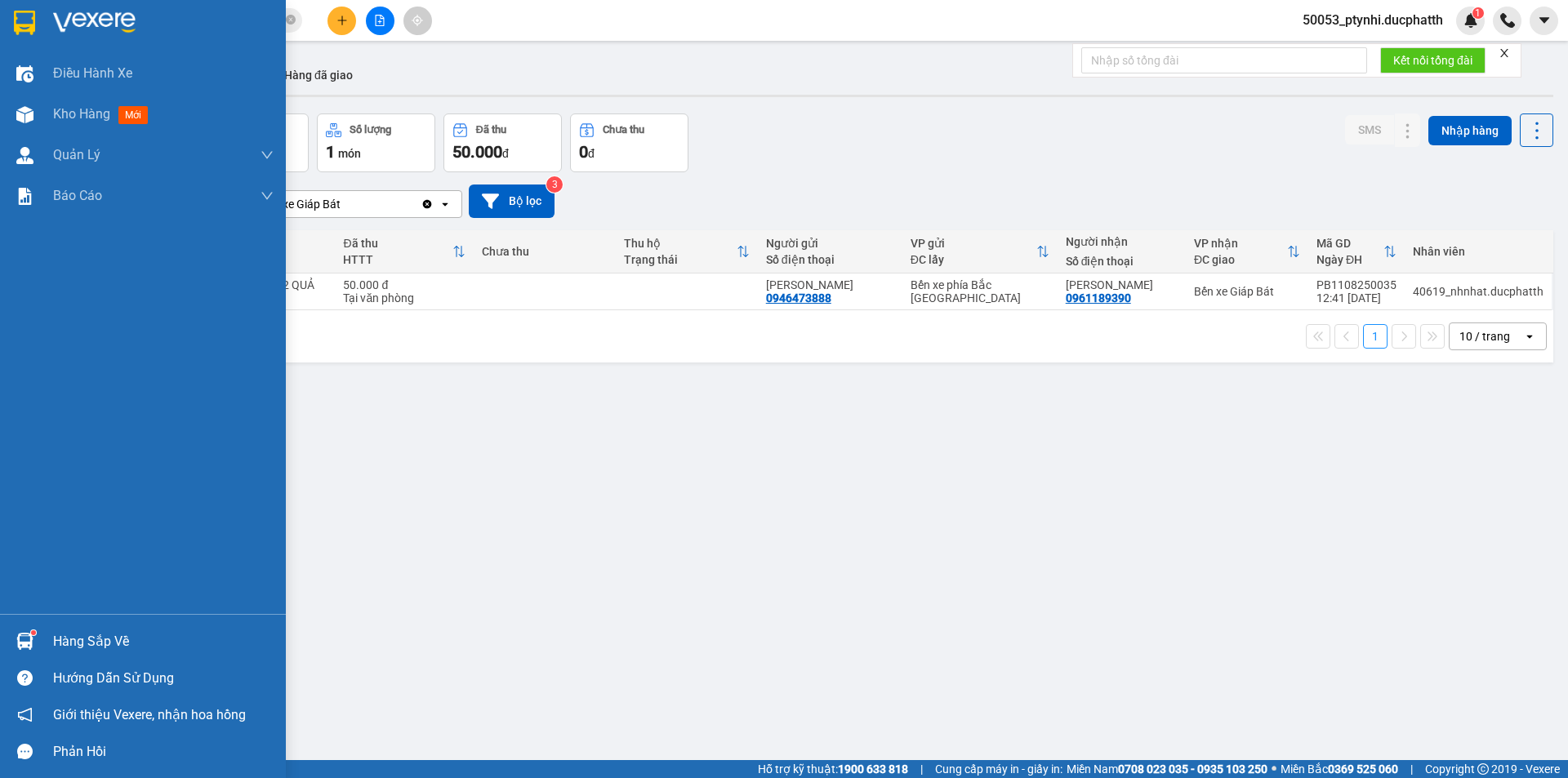
click at [41, 637] on div "Hàng sắp về" at bounding box center [143, 641] width 286 height 37
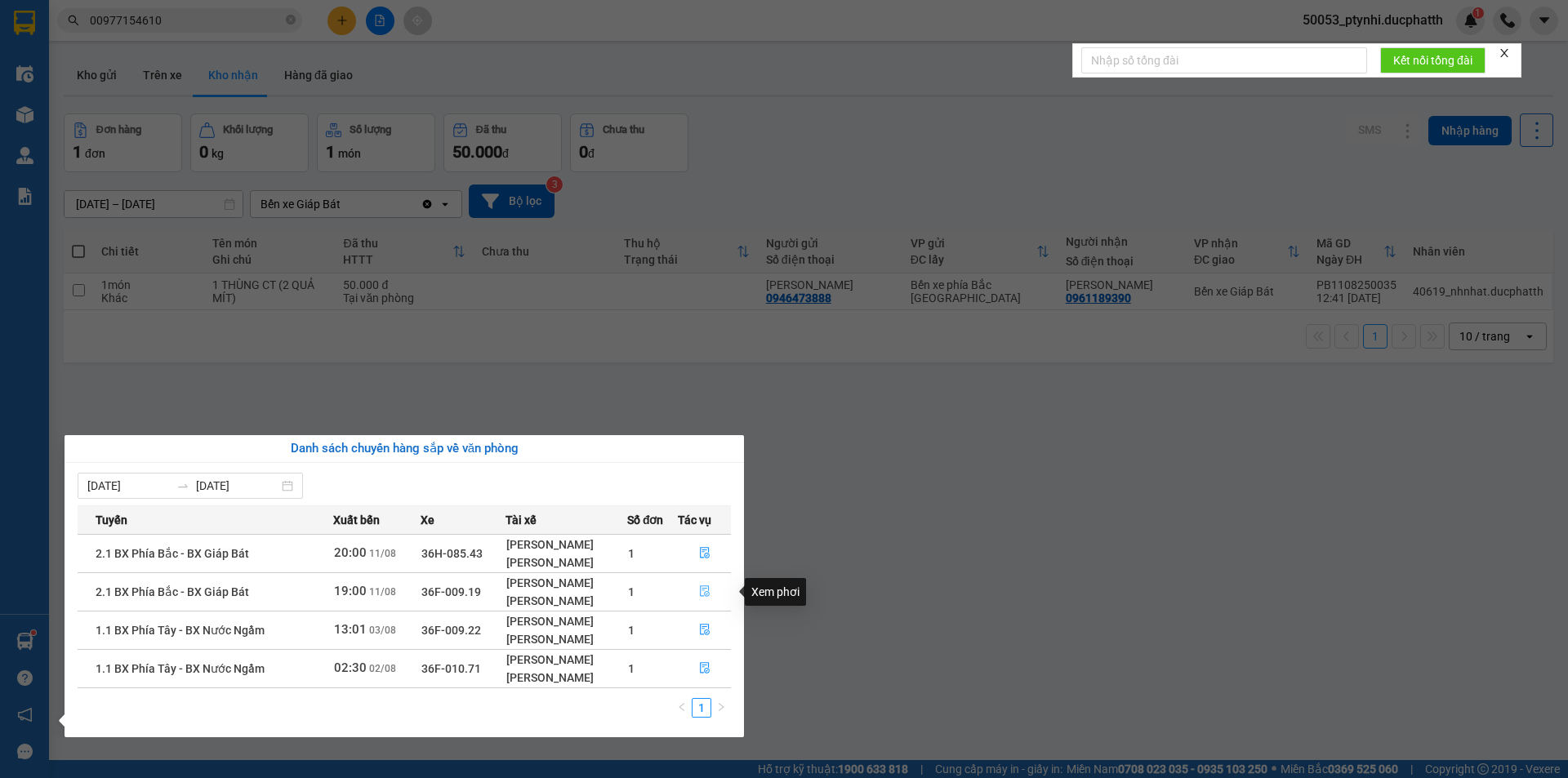
click at [706, 586] on icon "file-done" at bounding box center [705, 591] width 11 height 11
